Goal: Task Accomplishment & Management: Complete application form

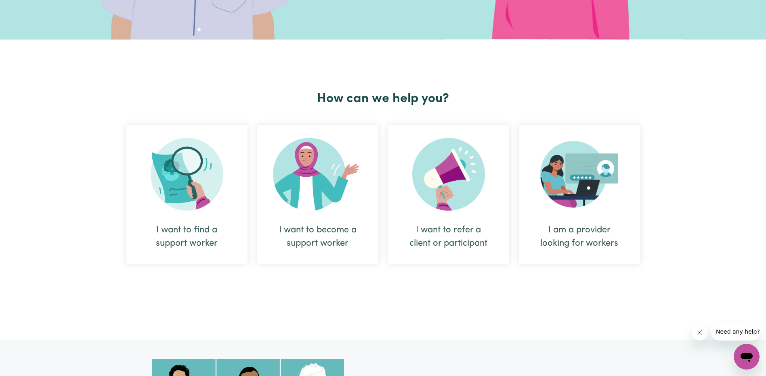
scroll to position [242, 0]
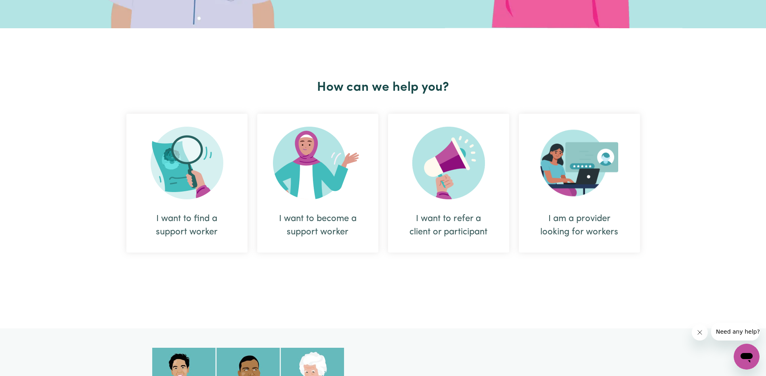
click at [193, 196] on img at bounding box center [187, 163] width 73 height 73
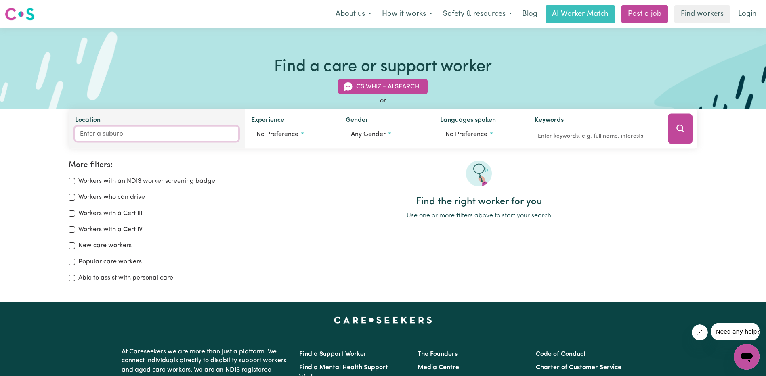
click at [113, 133] on input "Location" at bounding box center [156, 134] width 163 height 15
type input "lis"
type input "lisAROW, [GEOGRAPHIC_DATA], 2250"
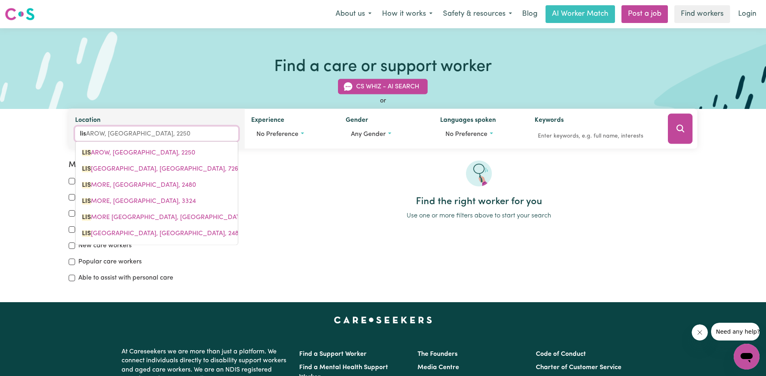
type input "lism"
type input "lismo"
type input "lismoRE, [GEOGRAPHIC_DATA], 2480"
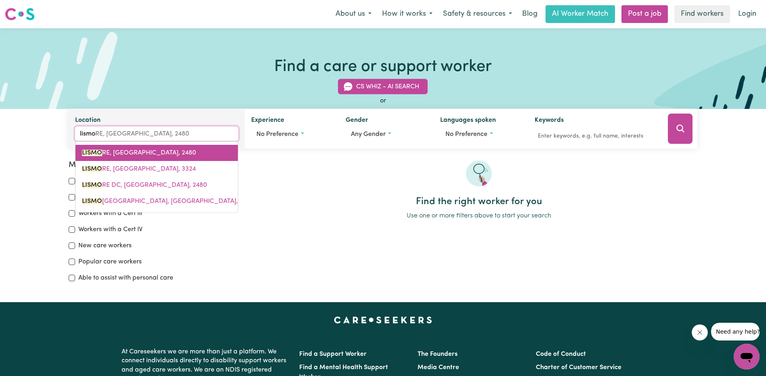
click at [124, 154] on span "LISMO RE, [GEOGRAPHIC_DATA], 2480" at bounding box center [139, 153] width 114 height 6
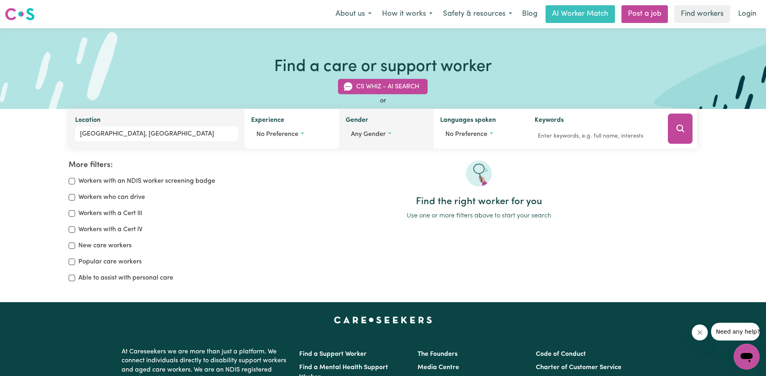
click at [376, 136] on span "Any gender" at bounding box center [368, 134] width 35 height 6
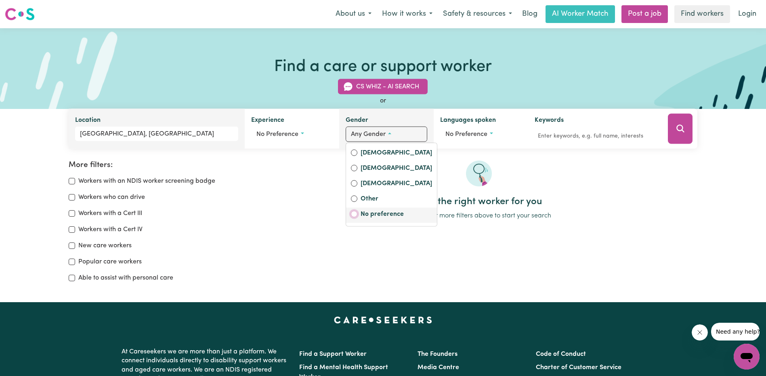
click at [354, 216] on input "No preference" at bounding box center [354, 214] width 6 height 6
click at [327, 214] on p "Use one or more filters above to start your search" at bounding box center [478, 216] width 437 height 10
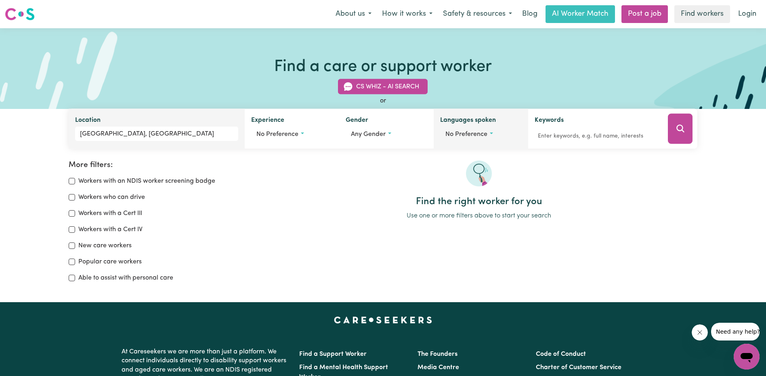
click at [481, 137] on span "No preference" at bounding box center [466, 134] width 42 height 6
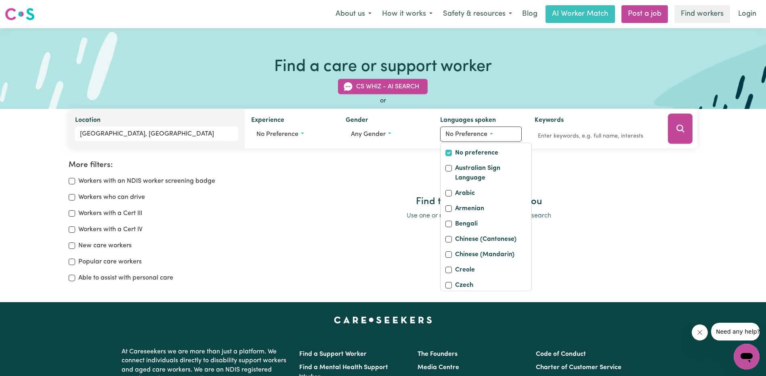
click at [664, 196] on div at bounding box center [478, 179] width 437 height 36
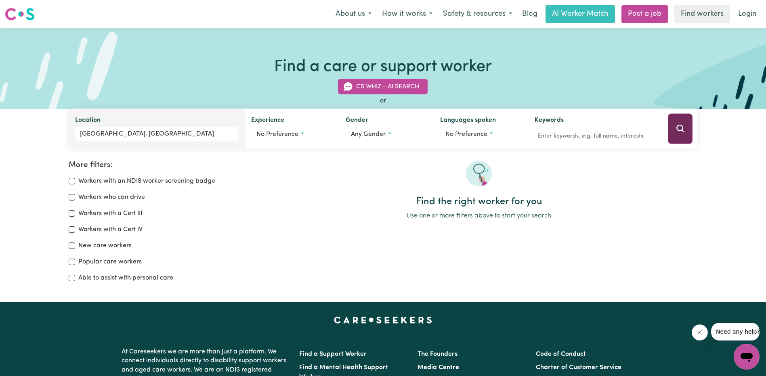
click at [682, 129] on icon "Search" at bounding box center [681, 129] width 10 height 10
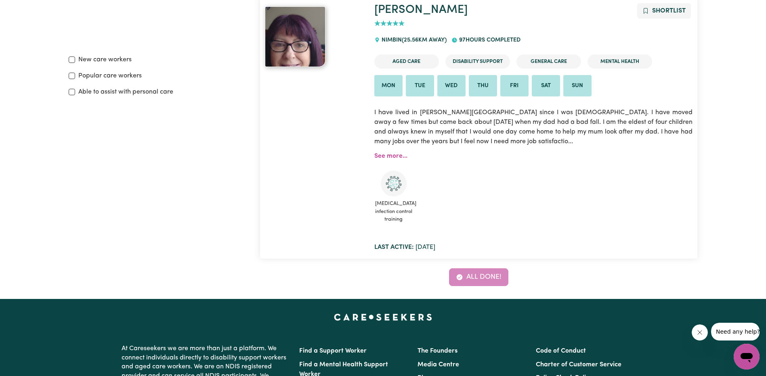
scroll to position [175, 0]
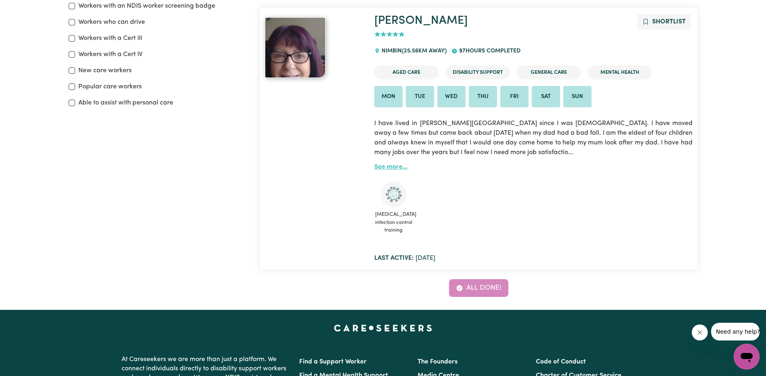
click at [392, 166] on link "See more..." at bounding box center [390, 167] width 33 height 6
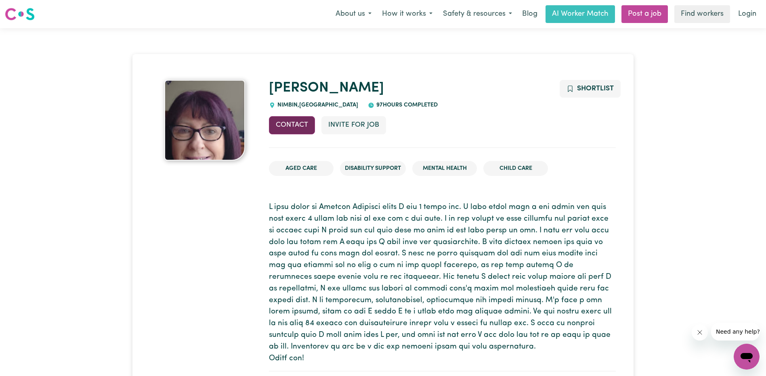
click at [301, 132] on button "Contact" at bounding box center [292, 125] width 46 height 18
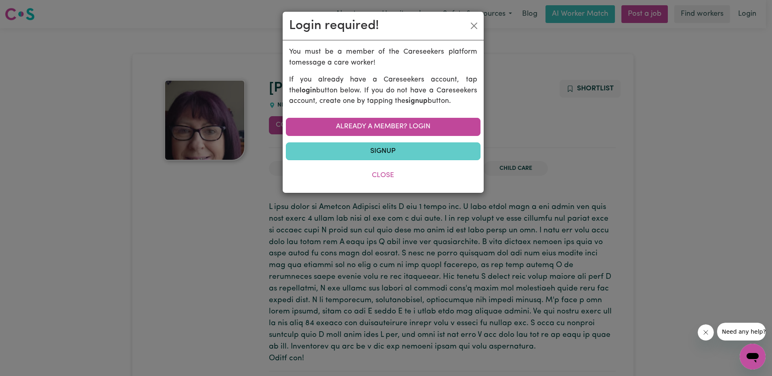
click at [394, 153] on link "Signup" at bounding box center [383, 152] width 195 height 18
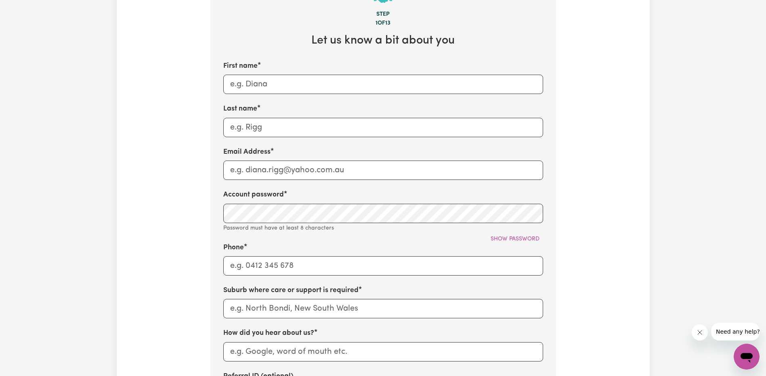
scroll to position [242, 0]
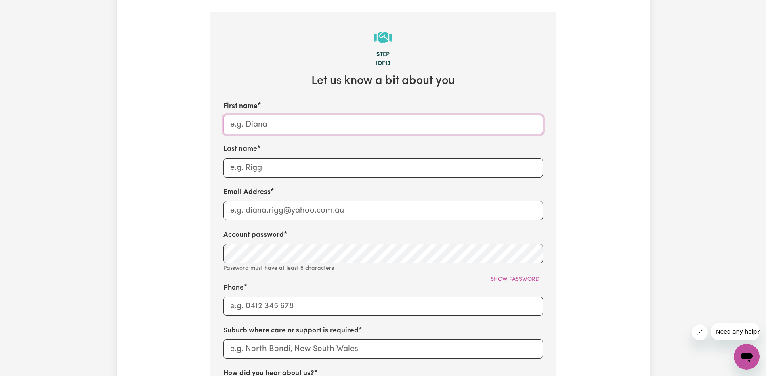
click at [278, 126] on input "First name" at bounding box center [383, 124] width 320 height 19
type input "[PERSON_NAME]"
click at [241, 215] on input "Email Address" at bounding box center [383, 210] width 320 height 19
type input "[PERSON_NAME][EMAIL_ADDRESS][PERSON_NAME][DOMAIN_NAME]"
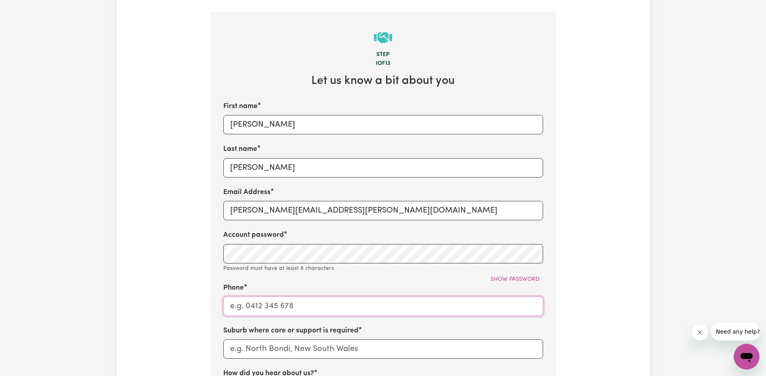
type input "0423788868"
type input "st clair"
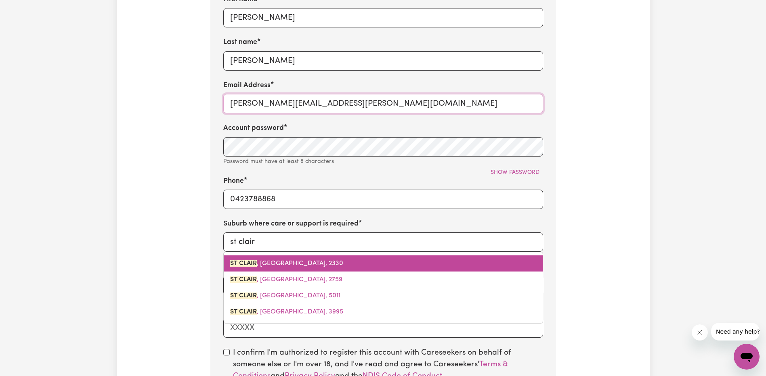
scroll to position [363, 0]
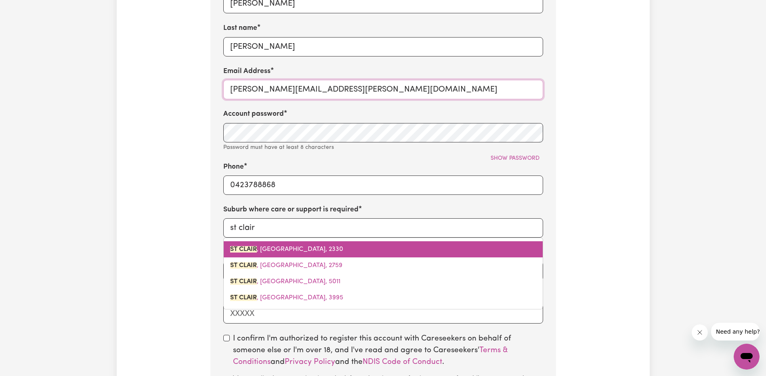
click at [262, 248] on span "[GEOGRAPHIC_DATA] , [GEOGRAPHIC_DATA], 2330" at bounding box center [286, 249] width 113 height 6
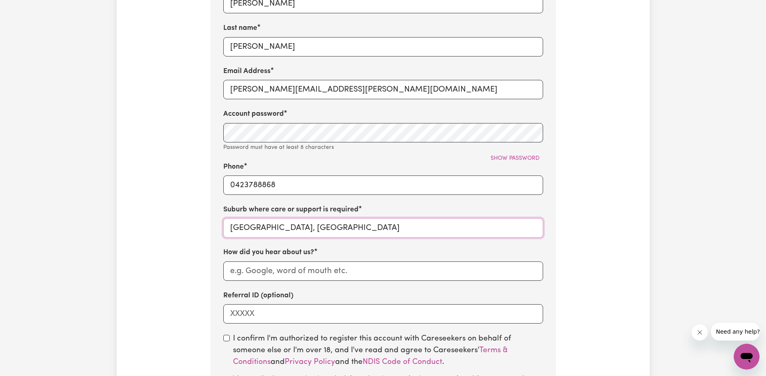
type input "[GEOGRAPHIC_DATA], [GEOGRAPHIC_DATA], 2330"
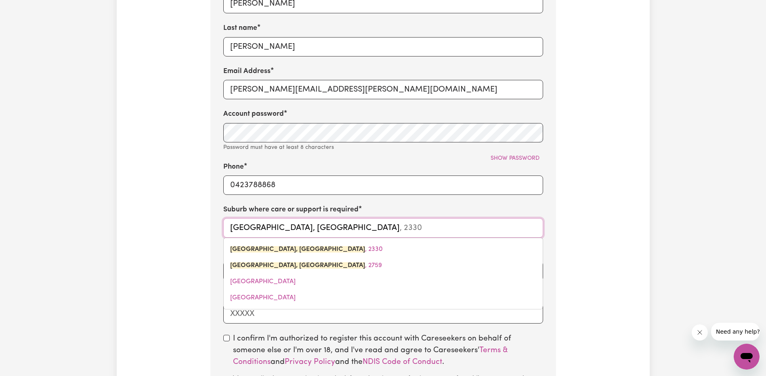
click at [287, 234] on input "[GEOGRAPHIC_DATA], [GEOGRAPHIC_DATA]" at bounding box center [383, 227] width 320 height 19
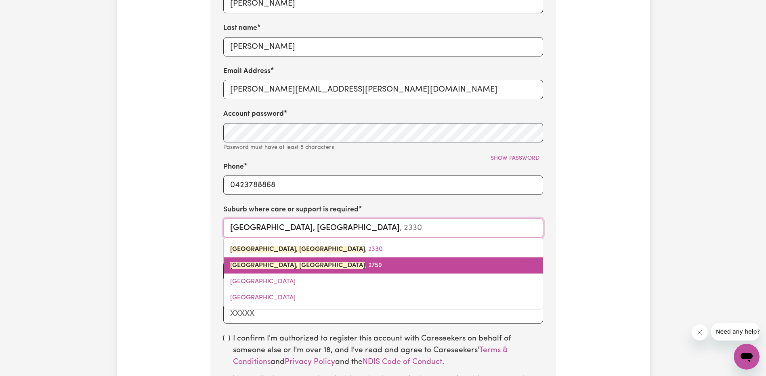
click at [332, 267] on link "[GEOGRAPHIC_DATA], [GEOGRAPHIC_DATA] , 2759" at bounding box center [383, 266] width 319 height 16
type input "[GEOGRAPHIC_DATA], [GEOGRAPHIC_DATA], 2759"
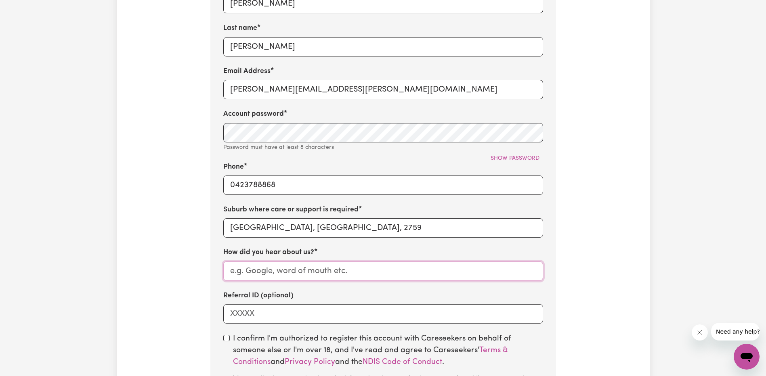
click at [381, 269] on input "How did you hear about us?" at bounding box center [383, 271] width 320 height 19
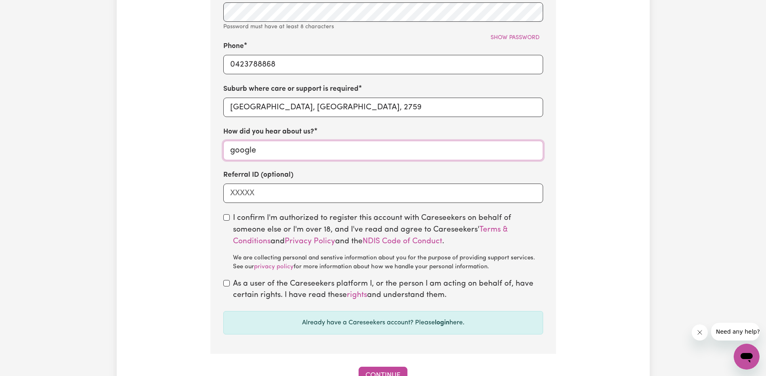
scroll to position [485, 0]
type input "google"
click at [227, 218] on input "checkbox" at bounding box center [226, 217] width 6 height 6
checkbox input "true"
click at [231, 287] on div "As a user of the Careseekers platform I, or the person I am acting on behalf of…" at bounding box center [383, 289] width 320 height 23
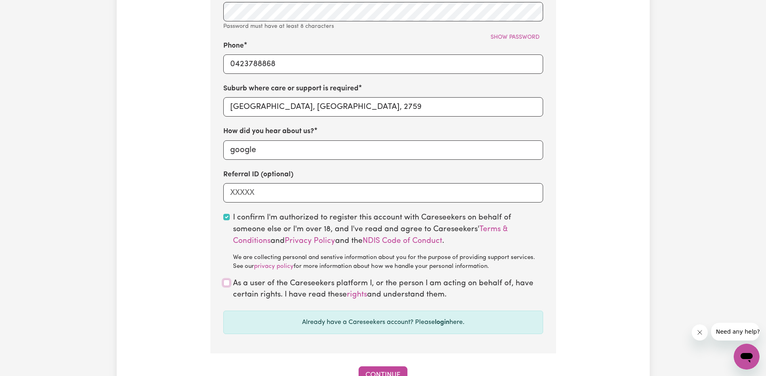
click at [226, 283] on input "checkbox" at bounding box center [226, 283] width 6 height 6
checkbox input "true"
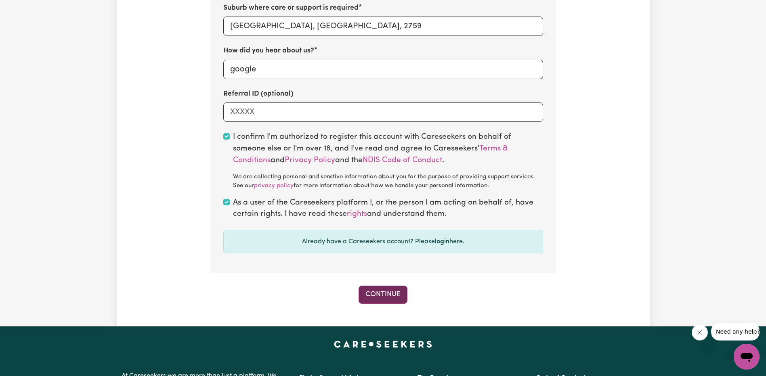
click at [388, 298] on button "Continue" at bounding box center [383, 295] width 49 height 18
click at [383, 294] on button "Continue" at bounding box center [383, 295] width 49 height 18
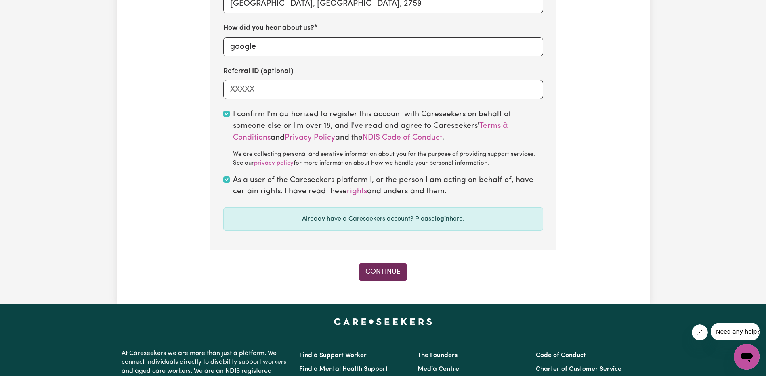
click at [392, 267] on button "Continue" at bounding box center [383, 272] width 49 height 18
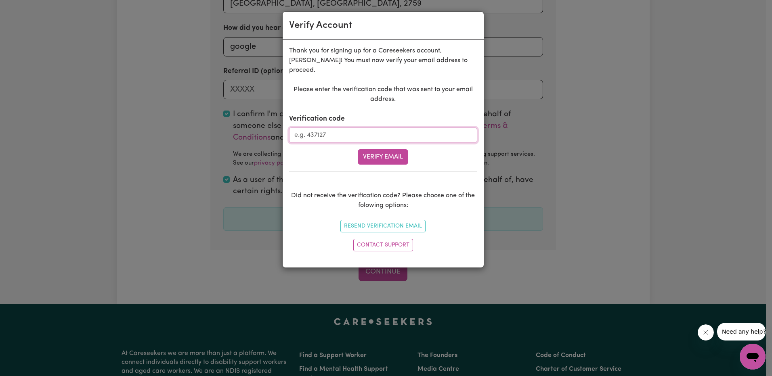
click at [353, 128] on input "Verification code" at bounding box center [383, 135] width 188 height 15
type input "721453"
click at [384, 149] on button "Verify Email" at bounding box center [383, 156] width 50 height 15
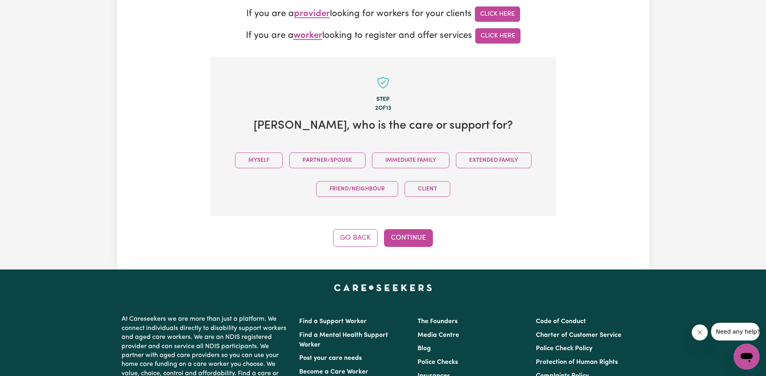
scroll to position [174, 0]
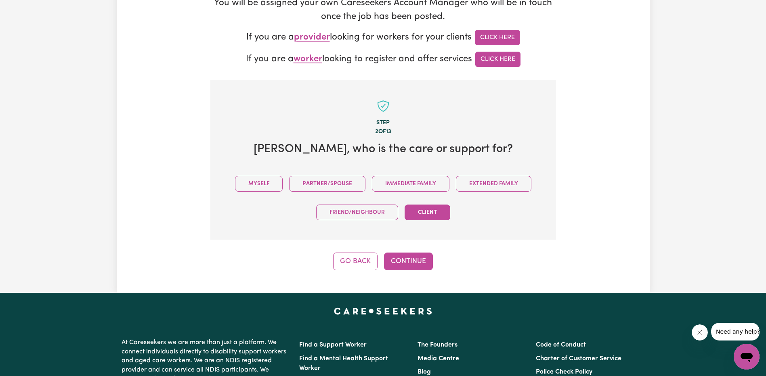
click at [425, 213] on button "Client" at bounding box center [428, 213] width 46 height 16
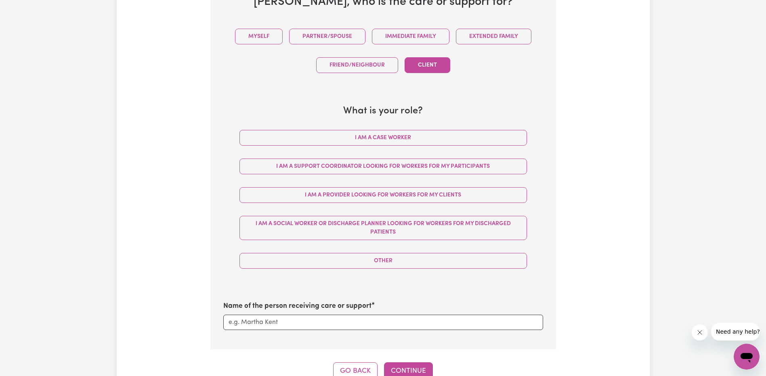
scroll to position [336, 0]
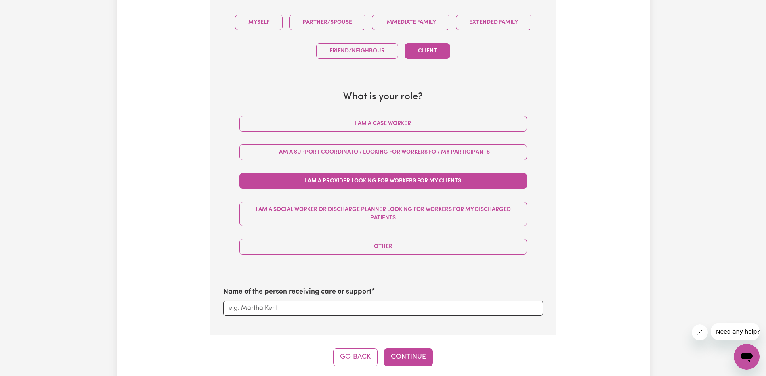
click at [441, 184] on button "I am a Provider looking for workers for my clients" at bounding box center [383, 181] width 288 height 16
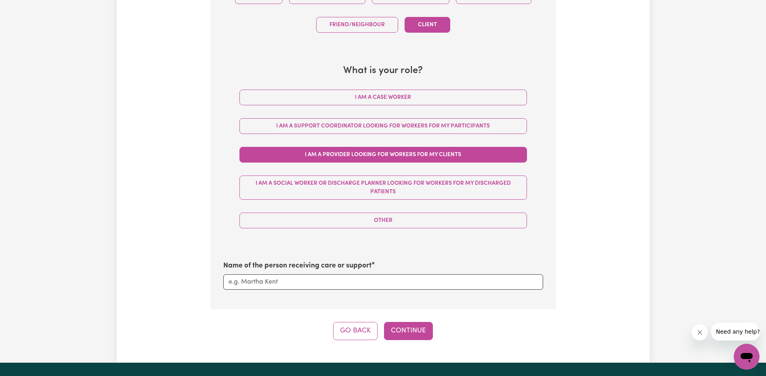
scroll to position [376, 0]
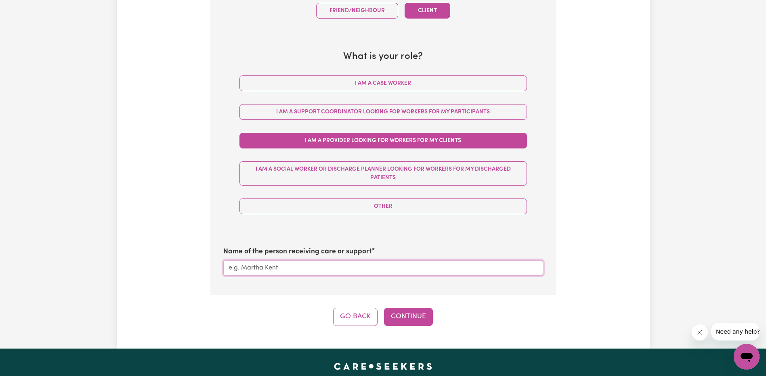
click at [261, 272] on input "Name of the person receiving care or support" at bounding box center [383, 267] width 320 height 15
type input "[PERSON_NAME]"
click at [401, 316] on button "Continue" at bounding box center [408, 317] width 49 height 18
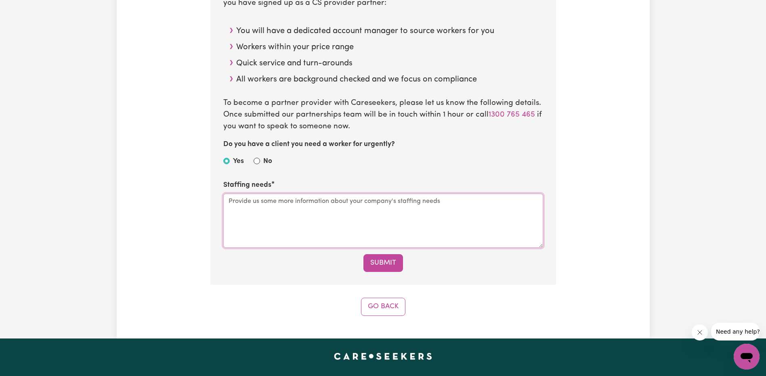
click at [268, 207] on textarea "Staffing needs" at bounding box center [383, 221] width 320 height 54
type textarea "12 hours a week over 3 days per week."
click at [389, 269] on button "Submit" at bounding box center [383, 263] width 40 height 18
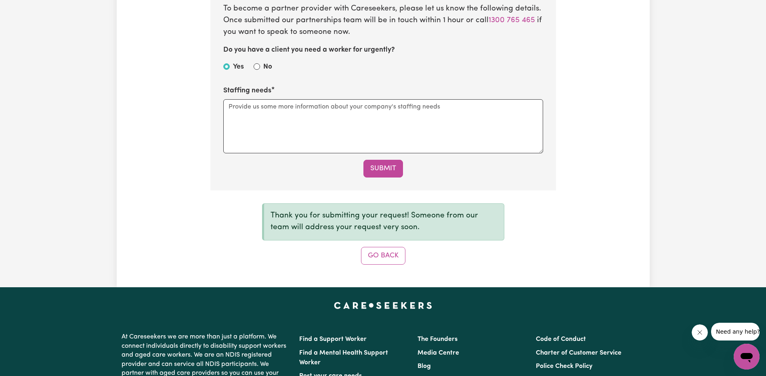
scroll to position [485, 0]
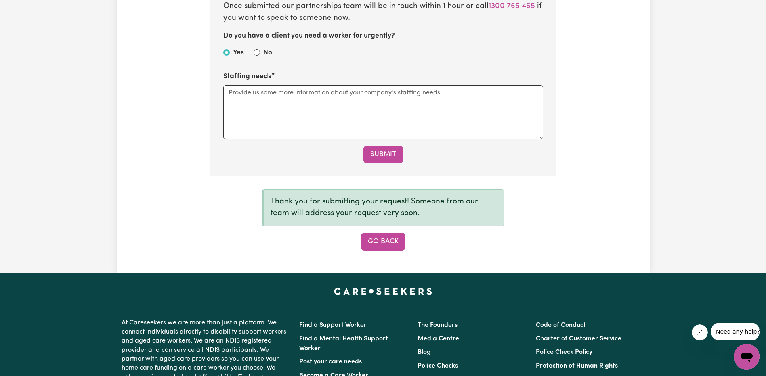
click at [388, 241] on button "Go Back" at bounding box center [383, 242] width 44 height 18
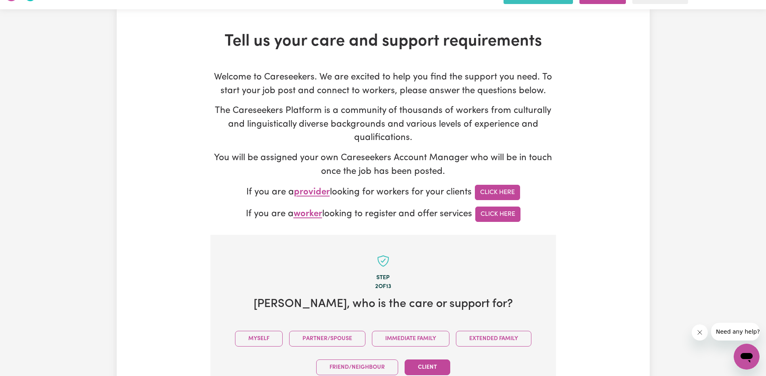
scroll to position [0, 0]
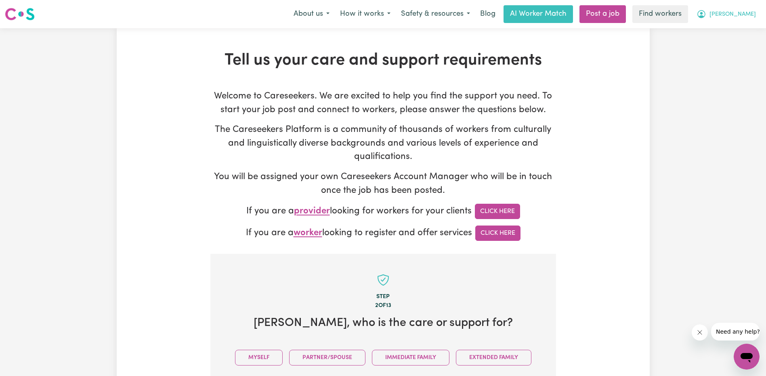
click at [713, 17] on span "[PERSON_NAME]" at bounding box center [733, 14] width 46 height 9
click at [713, 33] on link "My Dashboard" at bounding box center [729, 31] width 64 height 15
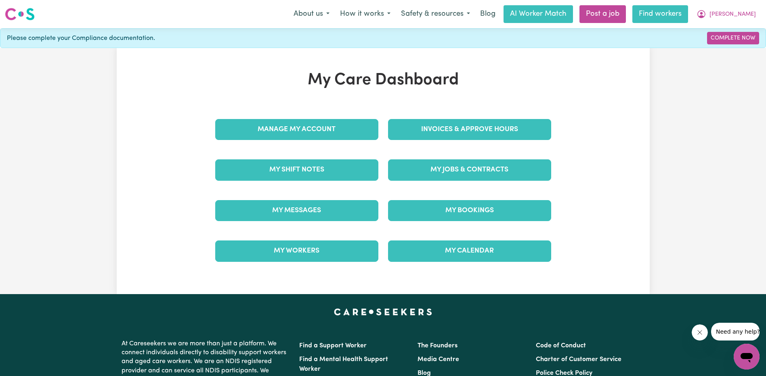
click at [651, 13] on link "Find workers" at bounding box center [660, 14] width 56 height 18
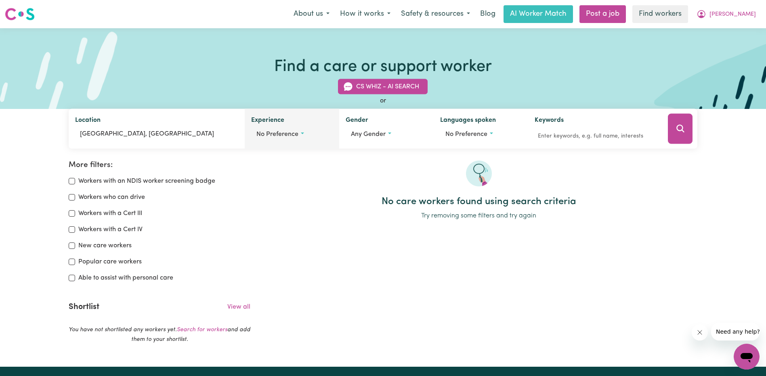
click at [296, 135] on span "No preference" at bounding box center [277, 134] width 42 height 6
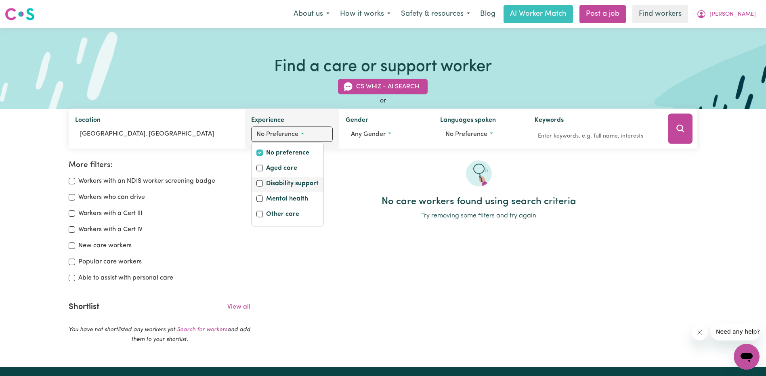
click at [295, 184] on label "Disability support" at bounding box center [292, 184] width 52 height 11
click at [263, 184] on input "Disability support" at bounding box center [259, 184] width 6 height 6
checkbox input "true"
click at [675, 133] on button "Search" at bounding box center [680, 129] width 25 height 30
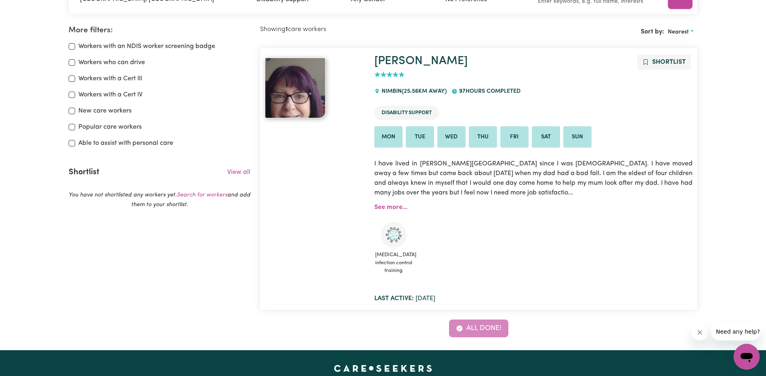
scroll to position [216, 0]
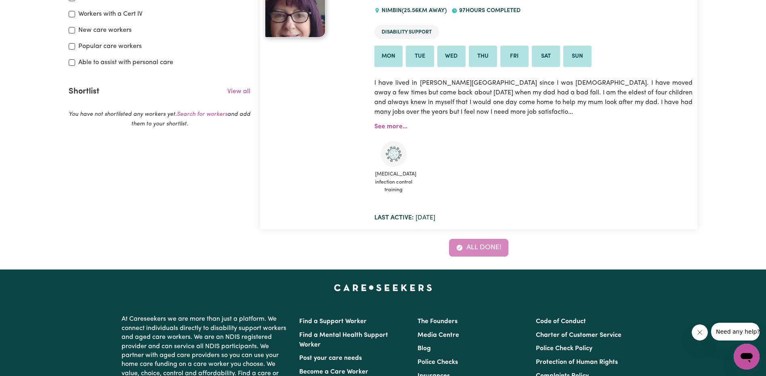
click at [471, 251] on div "All done!" at bounding box center [478, 248] width 437 height 18
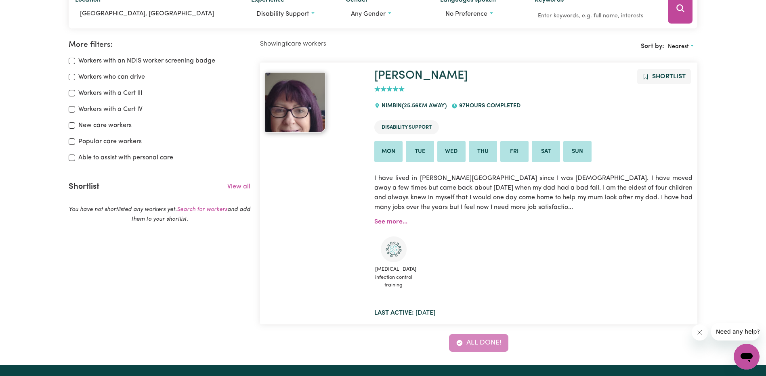
scroll to position [202, 0]
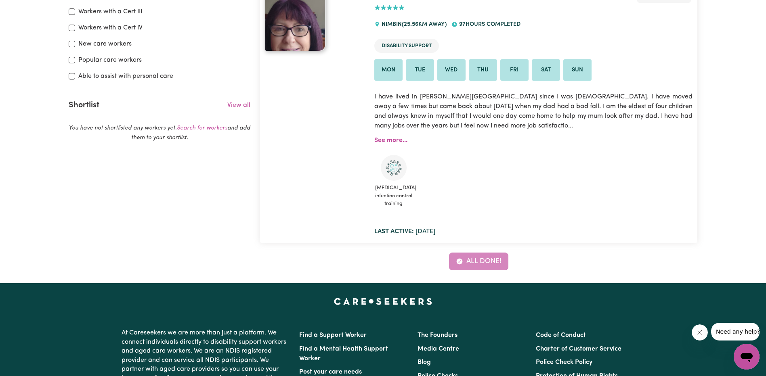
click at [473, 266] on div "All done!" at bounding box center [478, 262] width 437 height 18
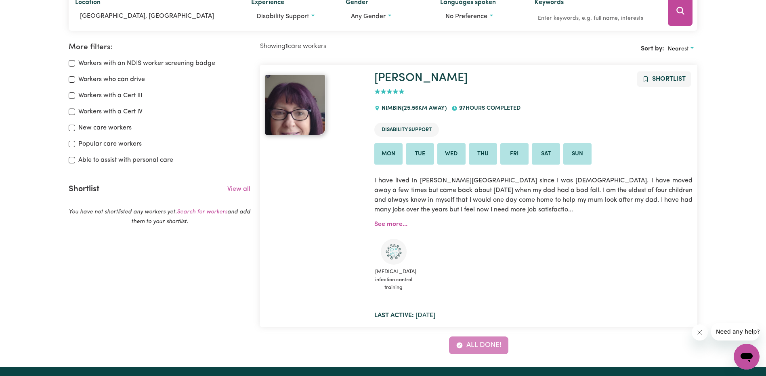
scroll to position [81, 0]
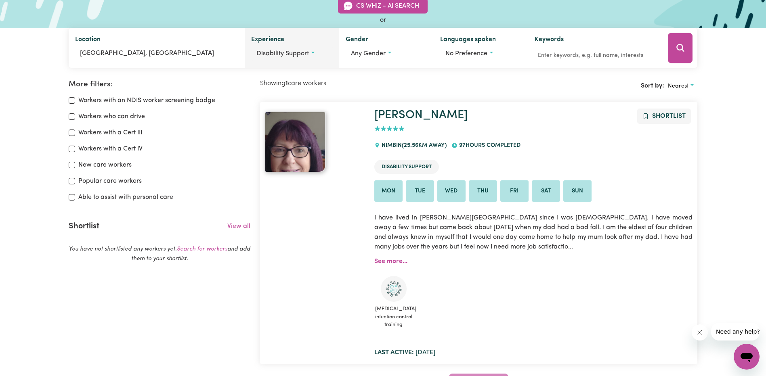
click at [305, 54] on span "Disability support" at bounding box center [282, 53] width 52 height 6
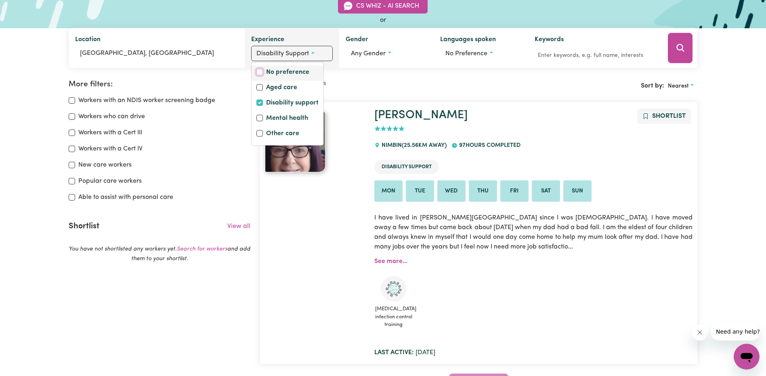
click at [258, 73] on input "No preference" at bounding box center [259, 72] width 6 height 6
checkbox input "true"
checkbox input "false"
click at [686, 46] on button "Search" at bounding box center [680, 48] width 25 height 30
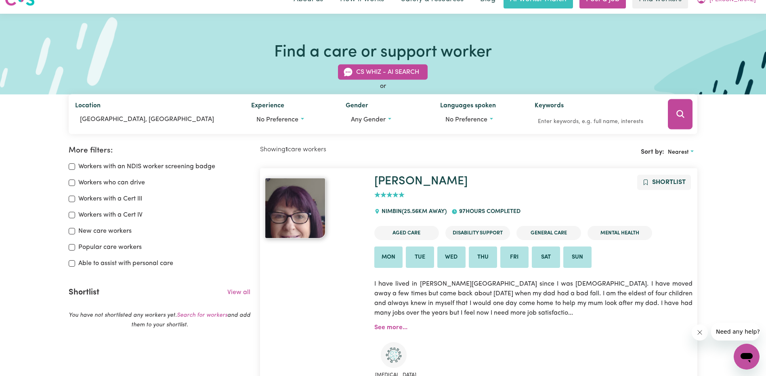
scroll to position [14, 0]
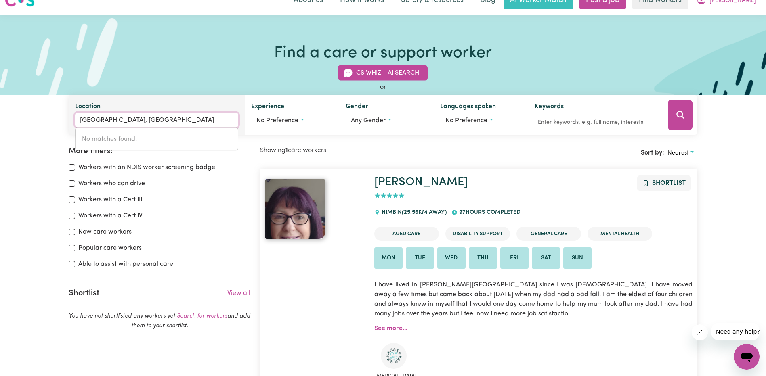
click at [147, 121] on input "[GEOGRAPHIC_DATA], [GEOGRAPHIC_DATA]" at bounding box center [156, 120] width 163 height 15
drag, startPoint x: 107, startPoint y: 120, endPoint x: 73, endPoint y: 117, distance: 34.0
click at [73, 117] on div "Location [GEOGRAPHIC_DATA], [GEOGRAPHIC_DATA] No matches found." at bounding box center [157, 115] width 176 height 40
drag, startPoint x: 166, startPoint y: 122, endPoint x: 109, endPoint y: 120, distance: 57.4
click at [109, 120] on input "[PERSON_NAME][GEOGRAPHIC_DATA], [GEOGRAPHIC_DATA]" at bounding box center [156, 120] width 163 height 15
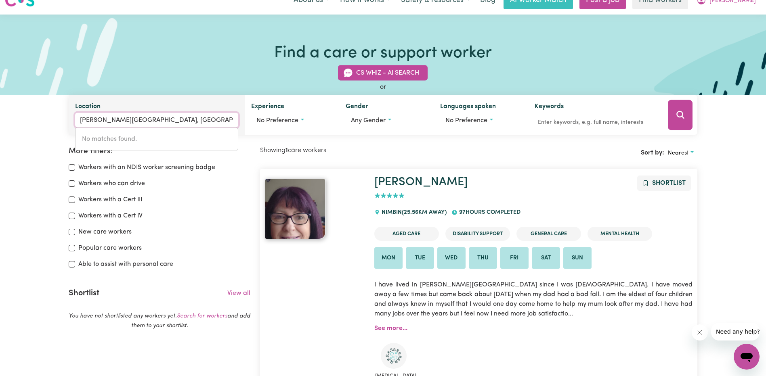
type input "[PERSON_NAME] bay"
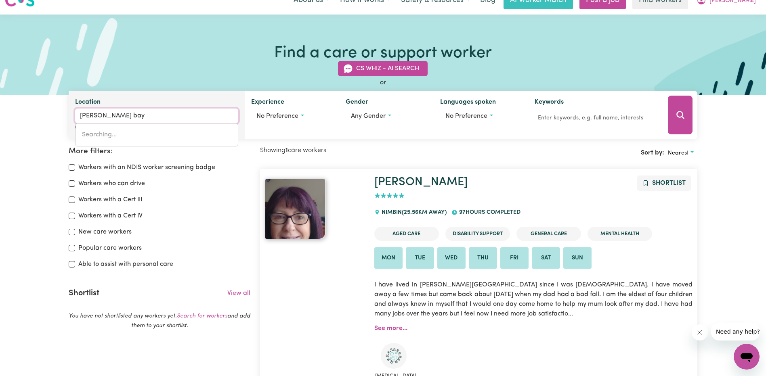
type input "[PERSON_NAME][GEOGRAPHIC_DATA], [GEOGRAPHIC_DATA], 2481"
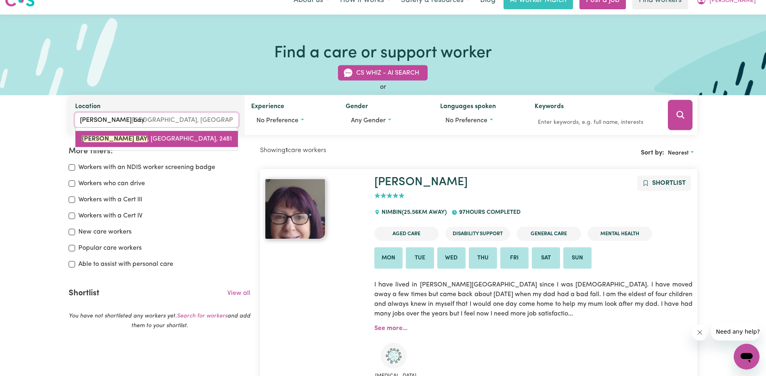
click at [112, 140] on mark "[PERSON_NAME] BAY" at bounding box center [114, 139] width 65 height 6
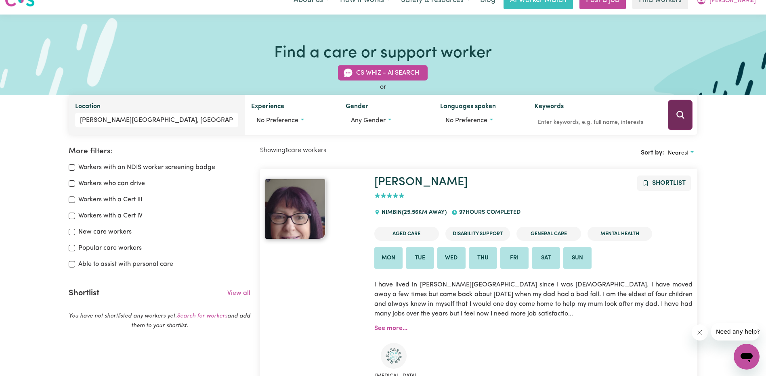
click at [690, 120] on button "Search" at bounding box center [680, 115] width 25 height 30
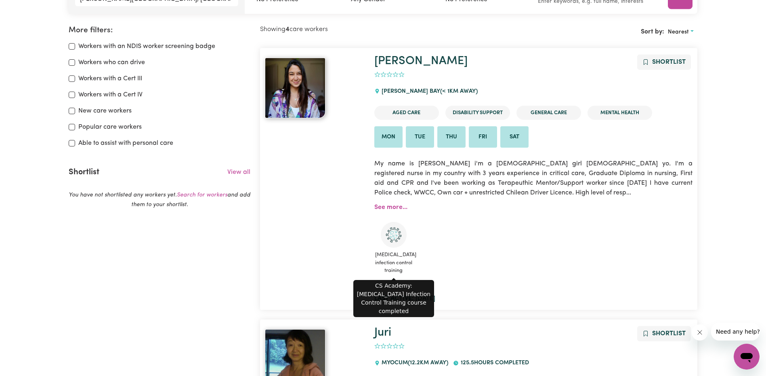
scroll to position [175, 0]
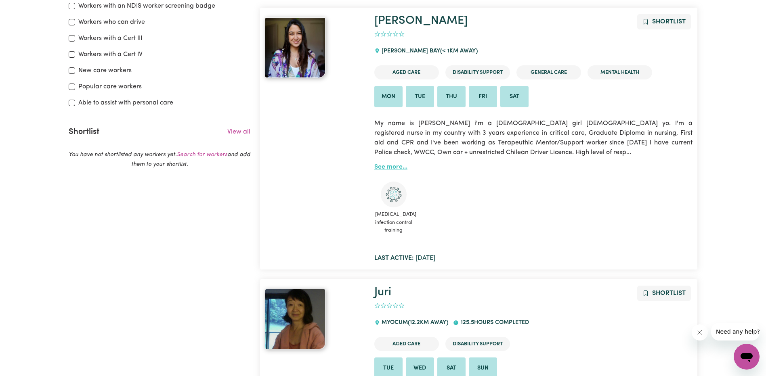
click at [395, 168] on link "See more..." at bounding box center [390, 167] width 33 height 6
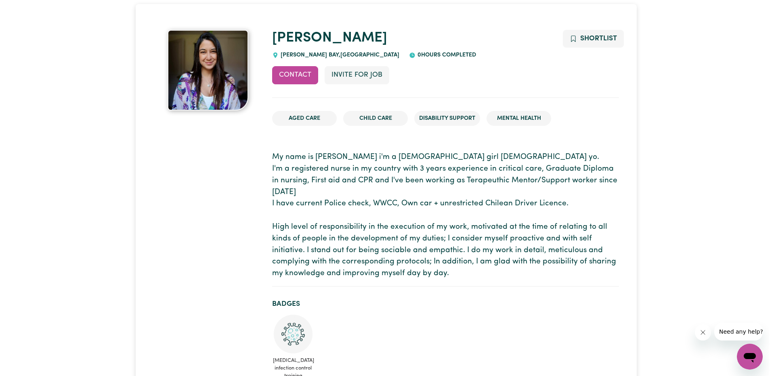
scroll to position [40, 0]
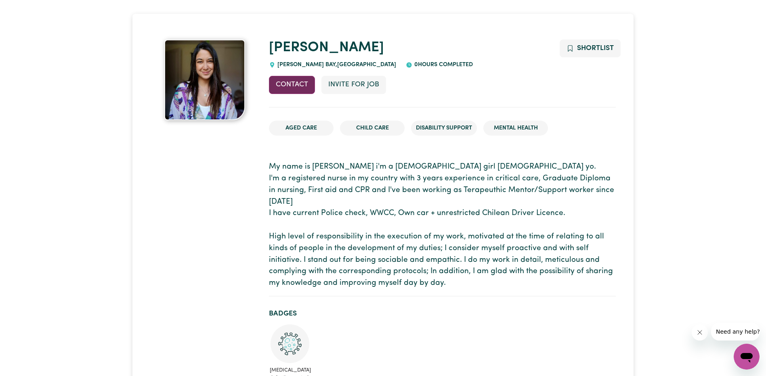
click at [298, 86] on button "Contact" at bounding box center [292, 85] width 46 height 18
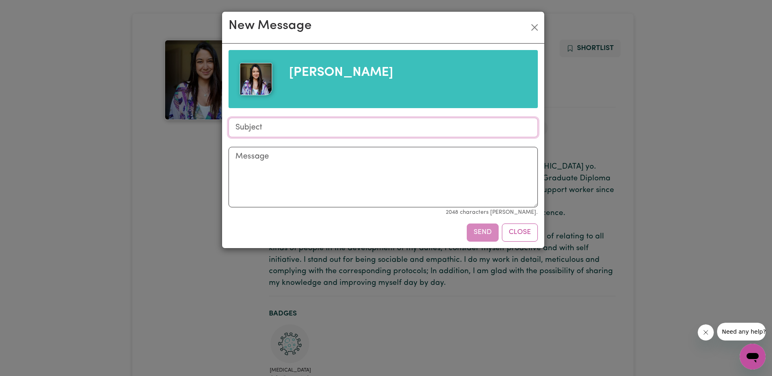
click at [284, 129] on input "Subject" at bounding box center [383, 127] width 309 height 19
type input "support work"
click at [291, 164] on textarea "Message" at bounding box center [383, 177] width 309 height 61
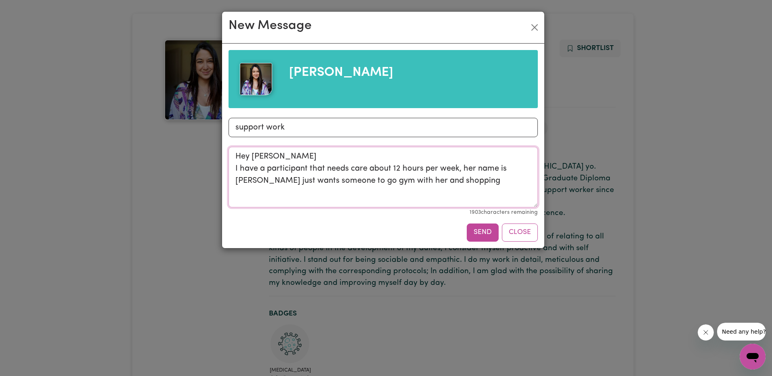
click at [449, 183] on textarea "Hey [PERSON_NAME] I have a participant that needs care about 12 hours per week,…" at bounding box center [383, 177] width 309 height 61
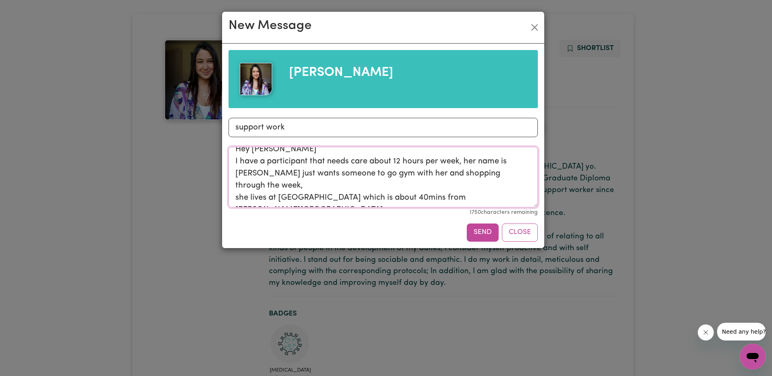
scroll to position [0, 0]
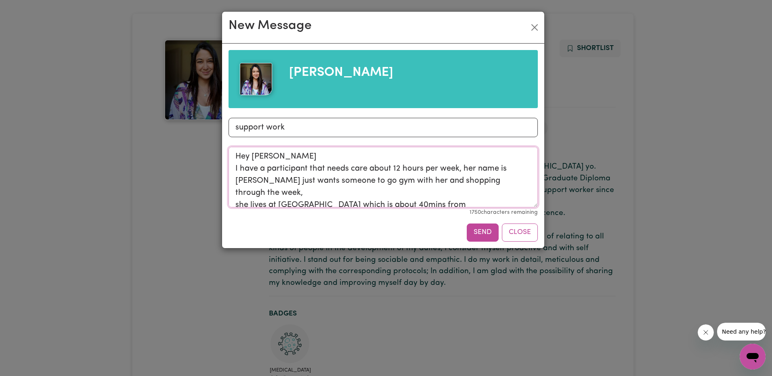
drag, startPoint x: 508, startPoint y: 204, endPoint x: 230, endPoint y: 153, distance: 282.1
click at [230, 153] on textarea "Hey [PERSON_NAME] I have a participant that needs care about 12 hours per week,…" at bounding box center [383, 177] width 309 height 61
type textarea "Hey [PERSON_NAME] I have a participant that needs care about 12 hours per week,…"
click at [481, 237] on button "Send" at bounding box center [483, 233] width 32 height 18
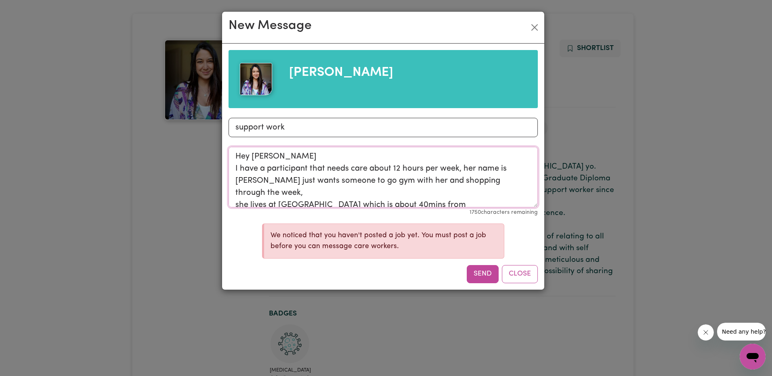
drag, startPoint x: 516, startPoint y: 201, endPoint x: 231, endPoint y: 154, distance: 289.4
click at [231, 154] on textarea "Hey [PERSON_NAME] I have a participant that needs care about 12 hours per week,…" at bounding box center [383, 177] width 309 height 61
click at [532, 26] on button "Close" at bounding box center [534, 27] width 13 height 13
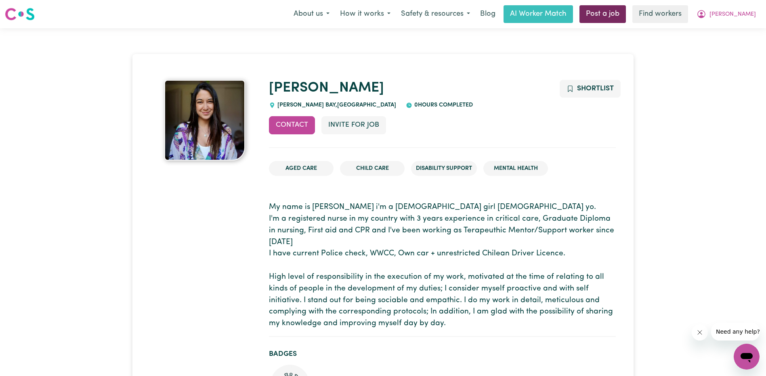
click at [593, 13] on link "Post a job" at bounding box center [603, 14] width 46 height 18
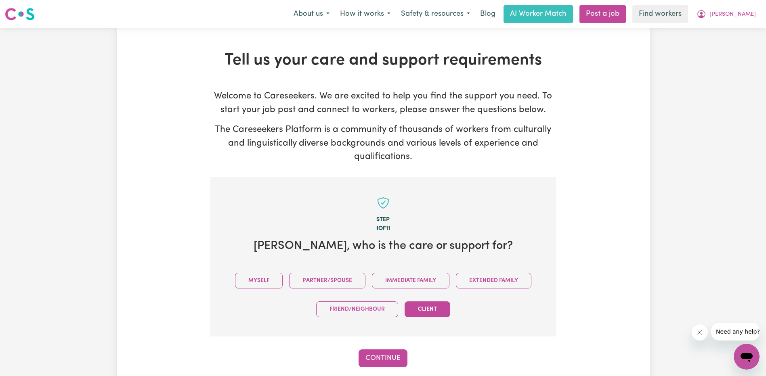
click at [433, 311] on button "Client" at bounding box center [428, 310] width 46 height 16
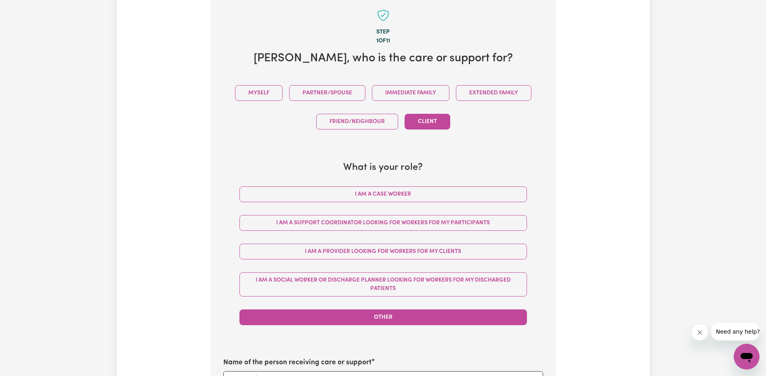
scroll to position [202, 0]
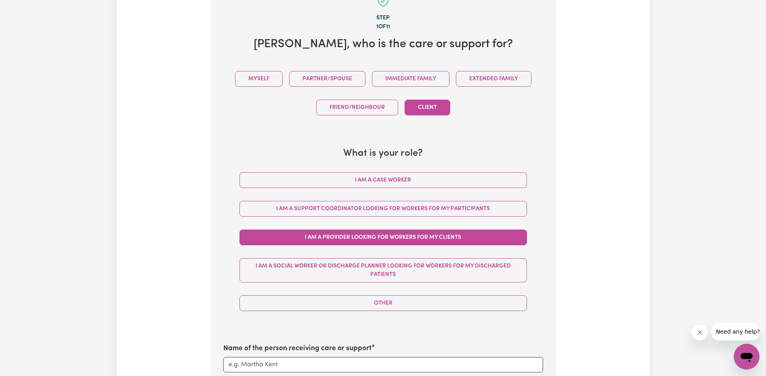
click at [408, 237] on button "I am a Provider looking for workers for my clients" at bounding box center [383, 238] width 288 height 16
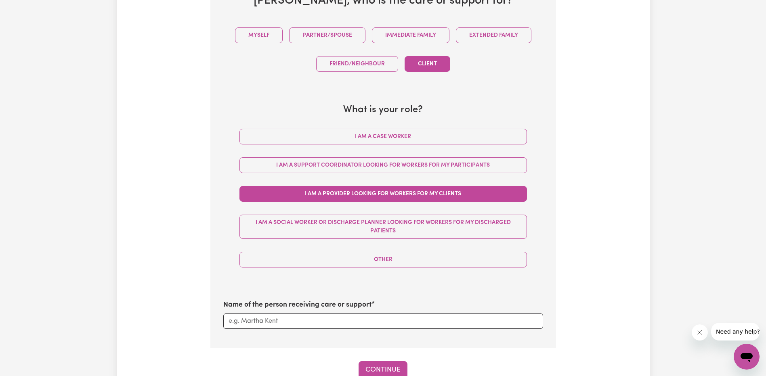
scroll to position [363, 0]
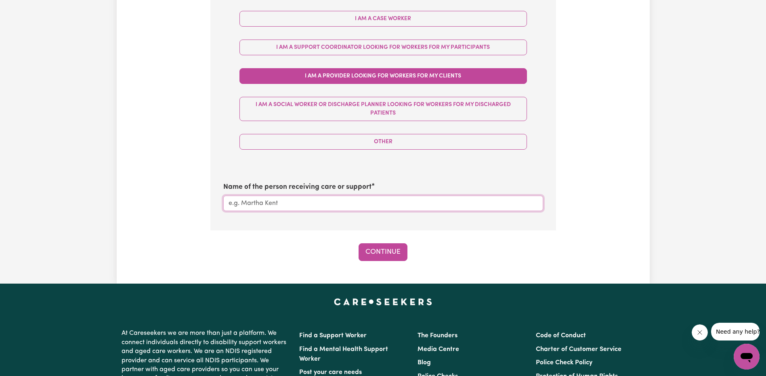
click at [334, 203] on input "Name of the person receiving care or support" at bounding box center [383, 203] width 320 height 15
type input "[PERSON_NAME]"
click at [399, 250] on button "Continue" at bounding box center [383, 253] width 49 height 18
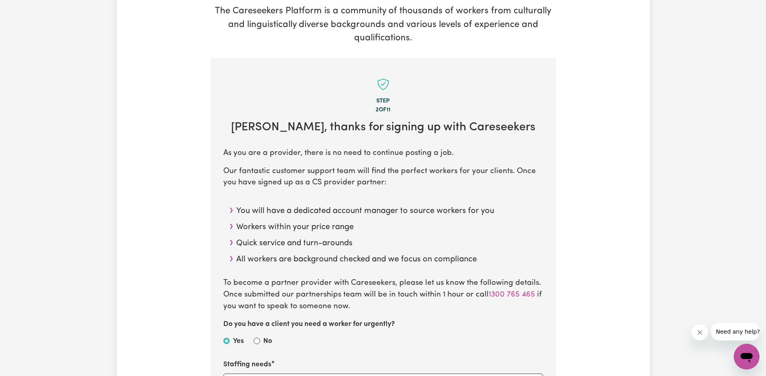
scroll to position [242, 0]
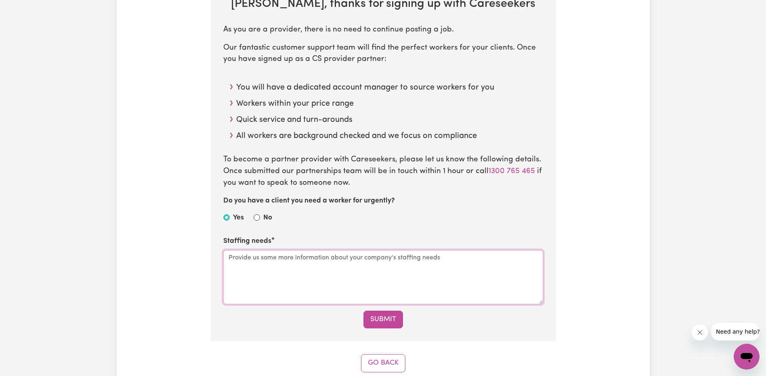
paste textarea "Hey [PERSON_NAME] I have a participant that needs care about 12 hours per week,…"
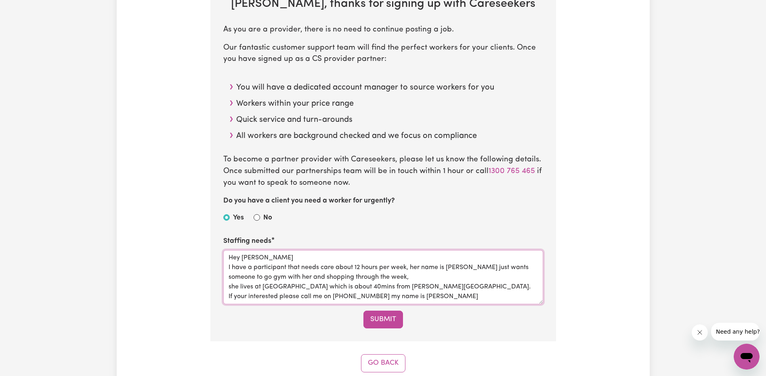
drag, startPoint x: 265, startPoint y: 266, endPoint x: 220, endPoint y: 264, distance: 44.5
click at [223, 263] on section "Step 2 of 11 [PERSON_NAME] , thanks for signing up with Careseekers As you are …" at bounding box center [383, 138] width 346 height 407
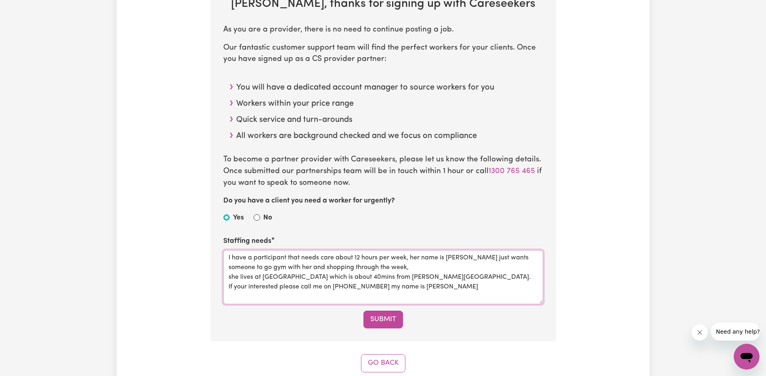
click at [244, 266] on textarea "I have a participant that needs care about 12 hours per week, her name is [PERS…" at bounding box center [383, 277] width 320 height 54
click at [227, 273] on textarea "I have a participant that needs care about 12 hours per week, her name is [PERS…" at bounding box center [383, 277] width 320 height 54
type textarea "I have a participant that needs care about 12 hours per week, her name is [PERS…"
click at [389, 320] on button "Submit" at bounding box center [383, 320] width 40 height 18
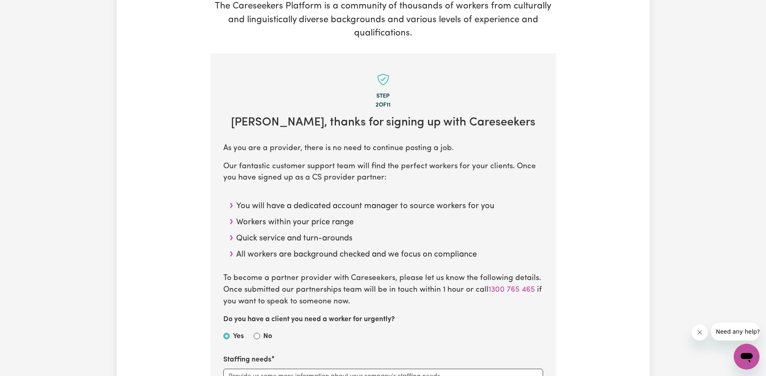
scroll to position [0, 0]
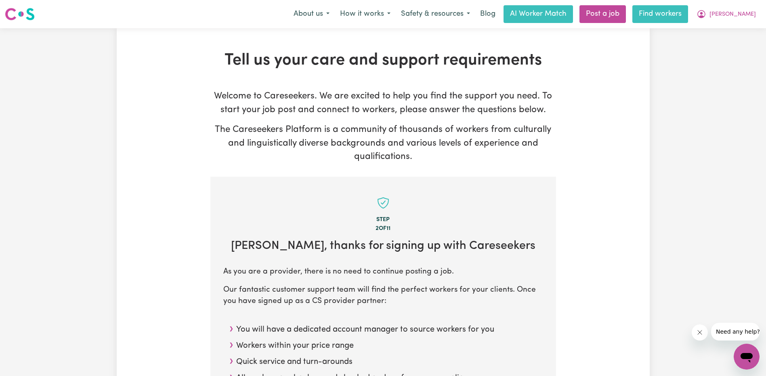
click at [648, 19] on link "Find workers" at bounding box center [660, 14] width 56 height 18
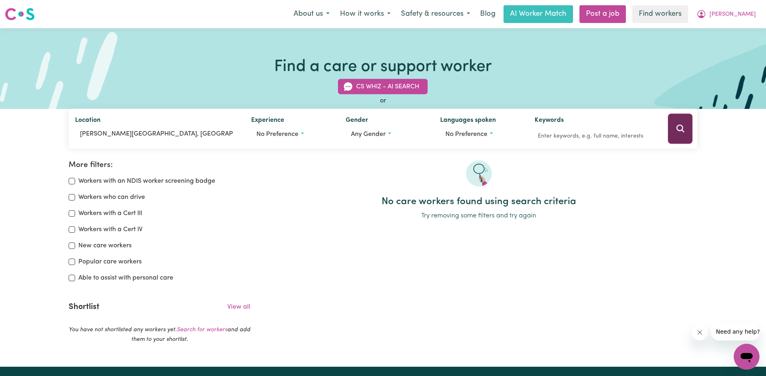
click at [672, 127] on button "Search" at bounding box center [680, 129] width 25 height 30
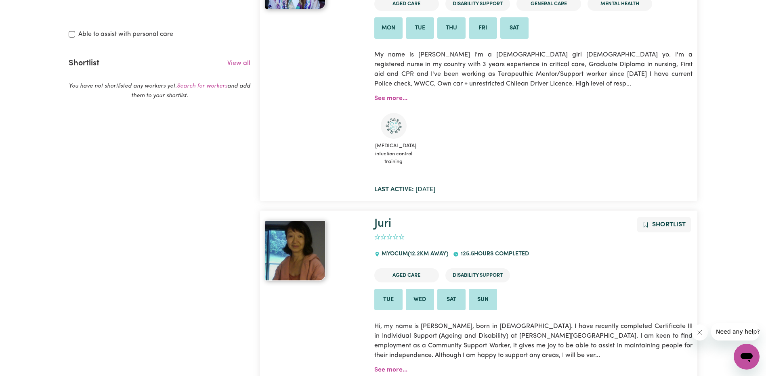
scroll to position [296, 0]
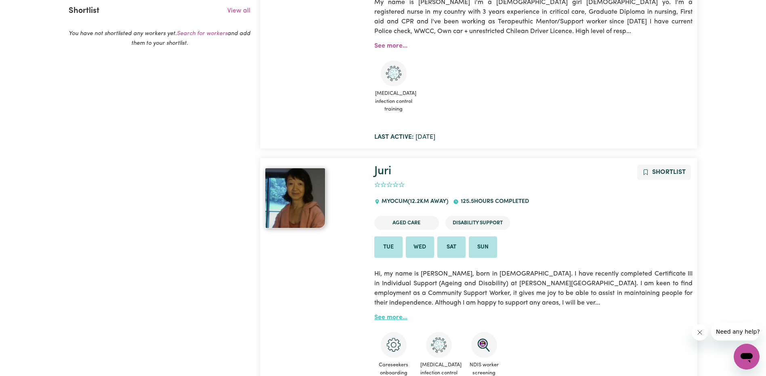
click at [386, 317] on link "See more..." at bounding box center [390, 318] width 33 height 6
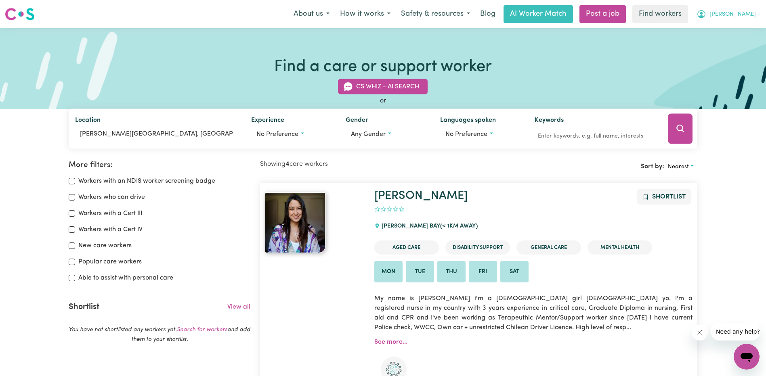
click at [723, 13] on span "[PERSON_NAME]" at bounding box center [733, 14] width 46 height 9
click at [717, 33] on link "My Dashboard" at bounding box center [729, 31] width 64 height 15
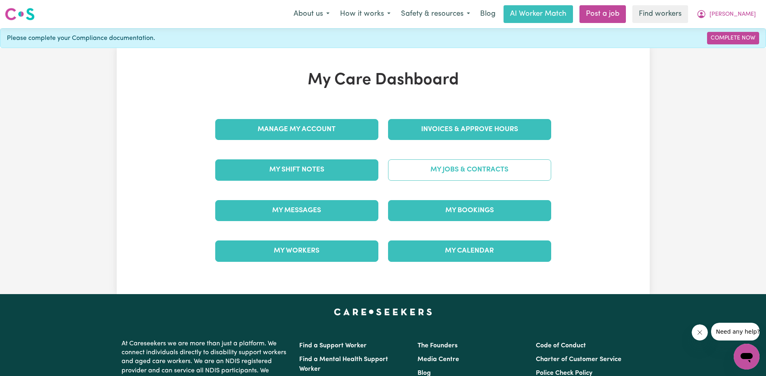
click at [496, 173] on link "My Jobs & Contracts" at bounding box center [469, 170] width 163 height 21
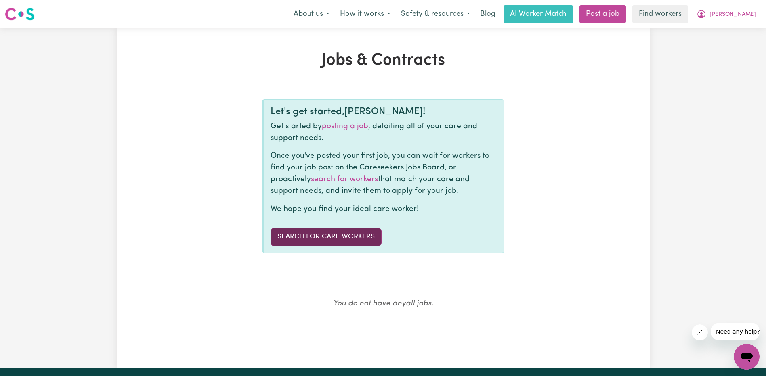
click at [328, 237] on link "Search for care workers" at bounding box center [326, 237] width 111 height 18
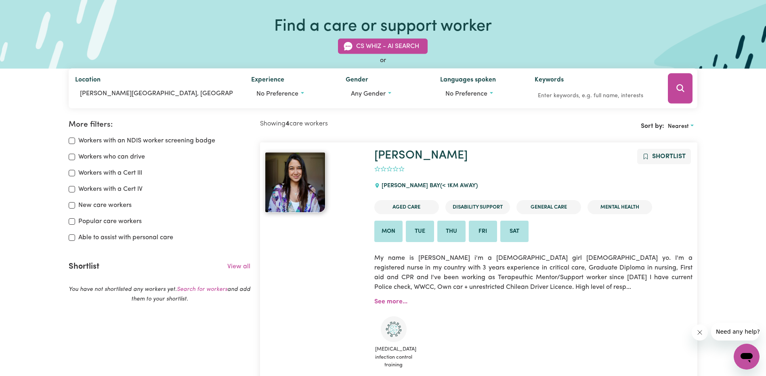
click at [288, 186] on img at bounding box center [295, 182] width 61 height 61
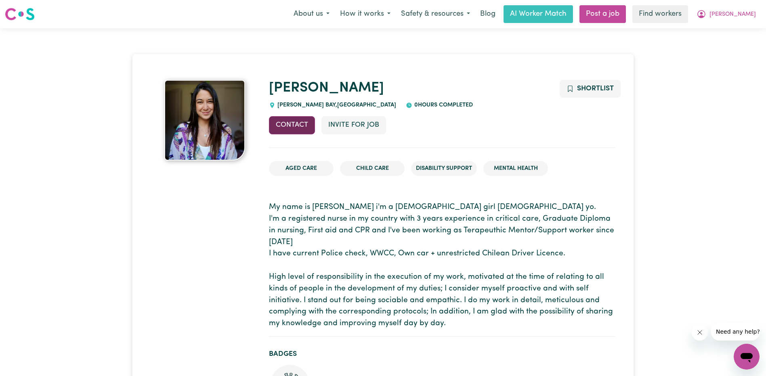
click at [297, 127] on button "Contact" at bounding box center [292, 125] width 46 height 18
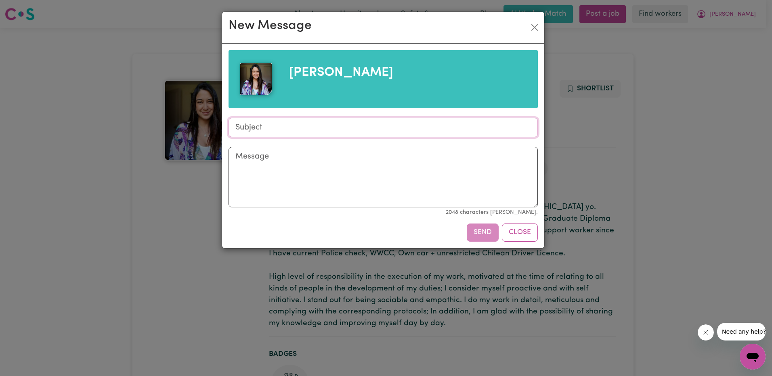
click at [303, 128] on input "Subject" at bounding box center [383, 127] width 309 height 19
type input "support work"
click at [263, 166] on textarea "Message" at bounding box center [383, 177] width 309 height 61
paste textarea "Hey [PERSON_NAME] I have a participant that needs care about 12 hours per week,…"
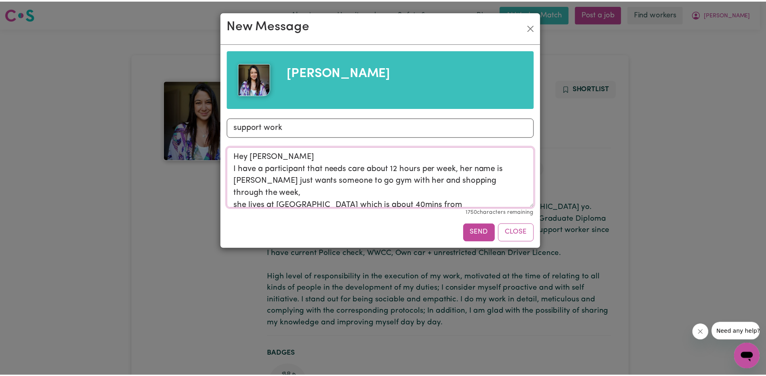
scroll to position [3, 0]
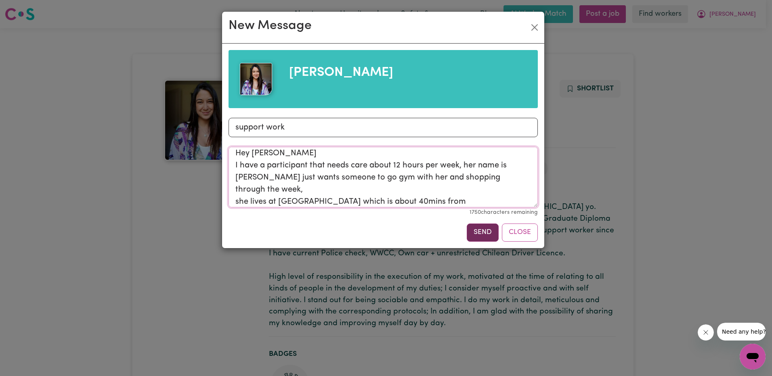
type textarea "Hey [PERSON_NAME] I have a participant that needs care about 12 hours per week,…"
click at [485, 231] on button "Send" at bounding box center [483, 233] width 32 height 18
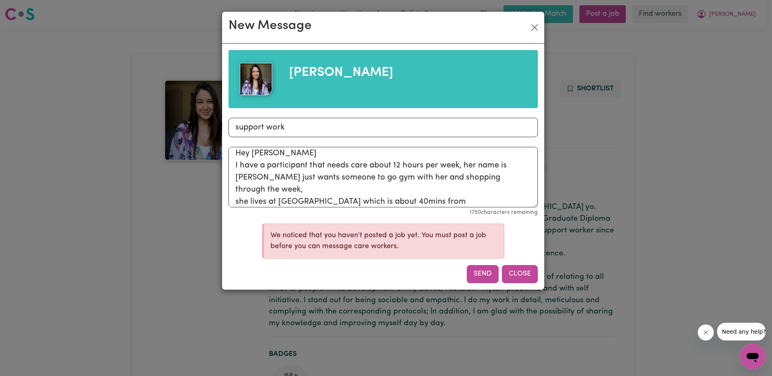
click at [526, 275] on button "Close" at bounding box center [520, 274] width 36 height 18
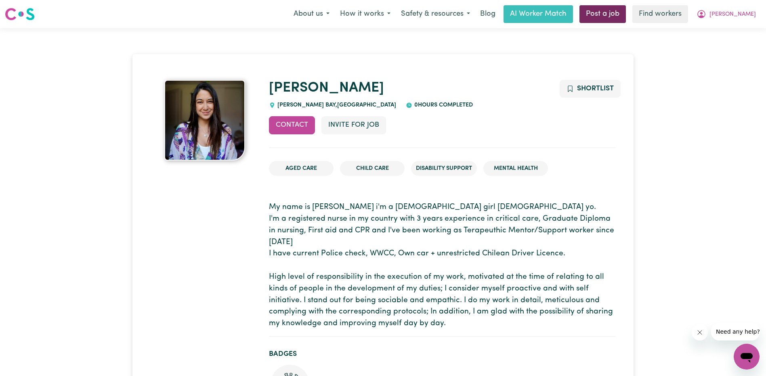
click at [603, 16] on link "Post a job" at bounding box center [603, 14] width 46 height 18
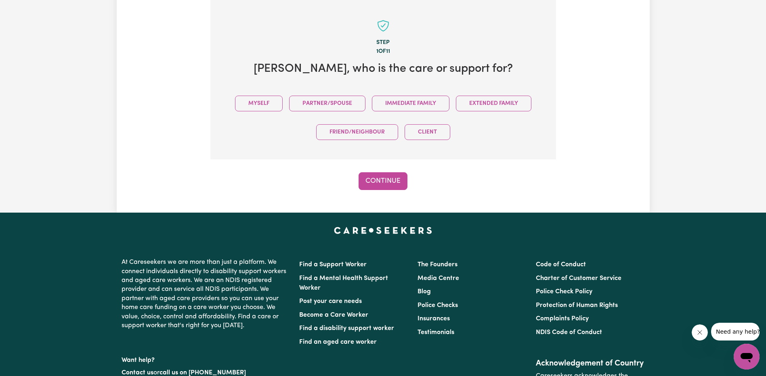
scroll to position [202, 0]
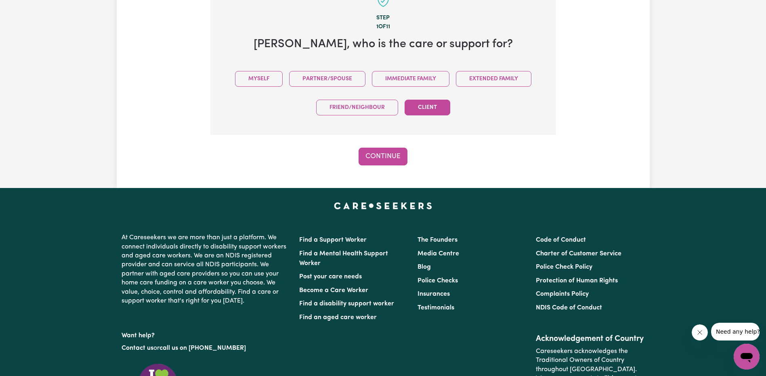
click at [438, 110] on button "Client" at bounding box center [428, 108] width 46 height 16
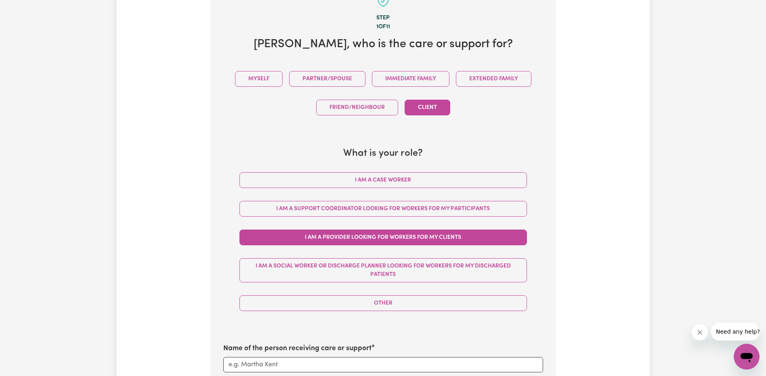
click at [370, 235] on button "I am a Provider looking for workers for my clients" at bounding box center [383, 238] width 288 height 16
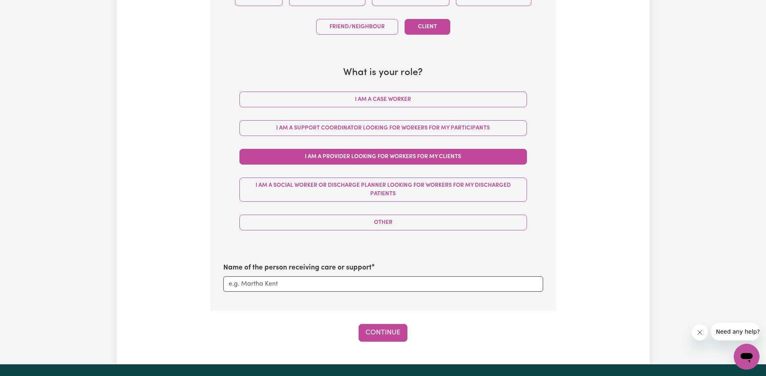
scroll to position [323, 0]
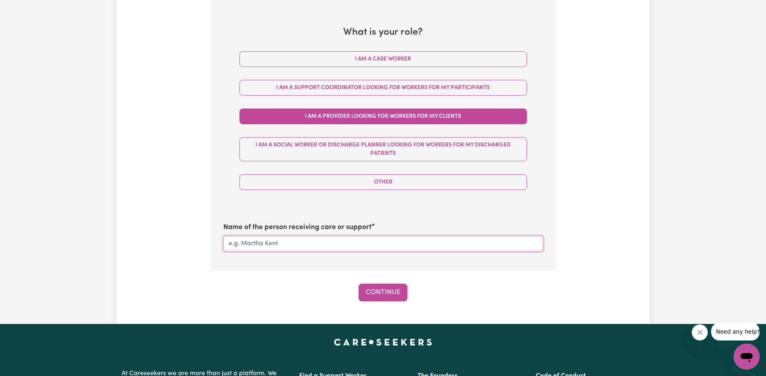
click at [460, 241] on input "Name of the person receiving care or support" at bounding box center [383, 243] width 320 height 15
